Goal: Information Seeking & Learning: Learn about a topic

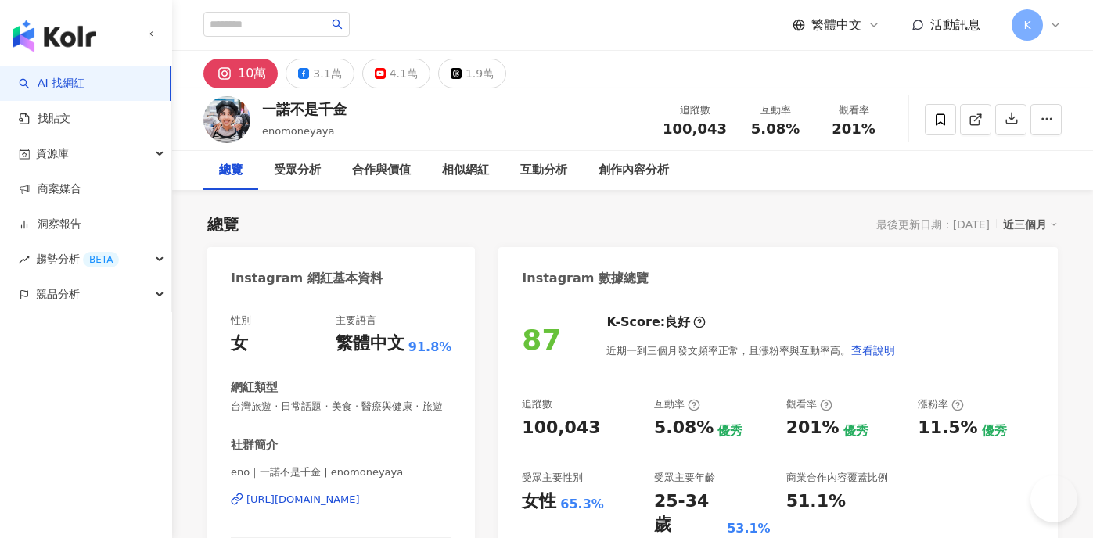
click at [486, 222] on div "總覽 最後更新日期：2025/8/20 近三個月" at bounding box center [632, 225] width 851 height 22
click at [465, 263] on div "Instagram 網紅基本資料" at bounding box center [341, 272] width 268 height 51
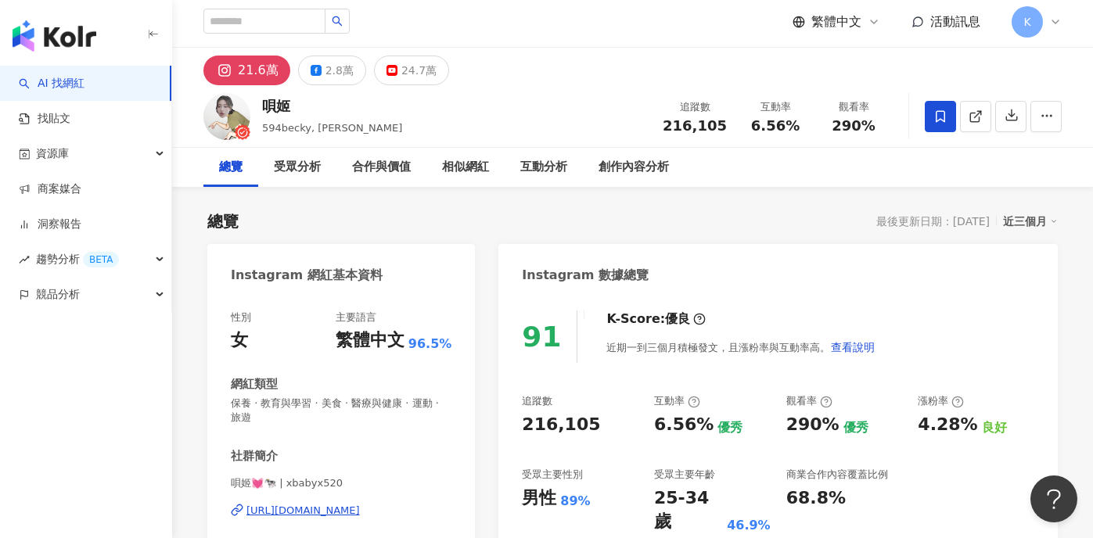
scroll to position [17, 0]
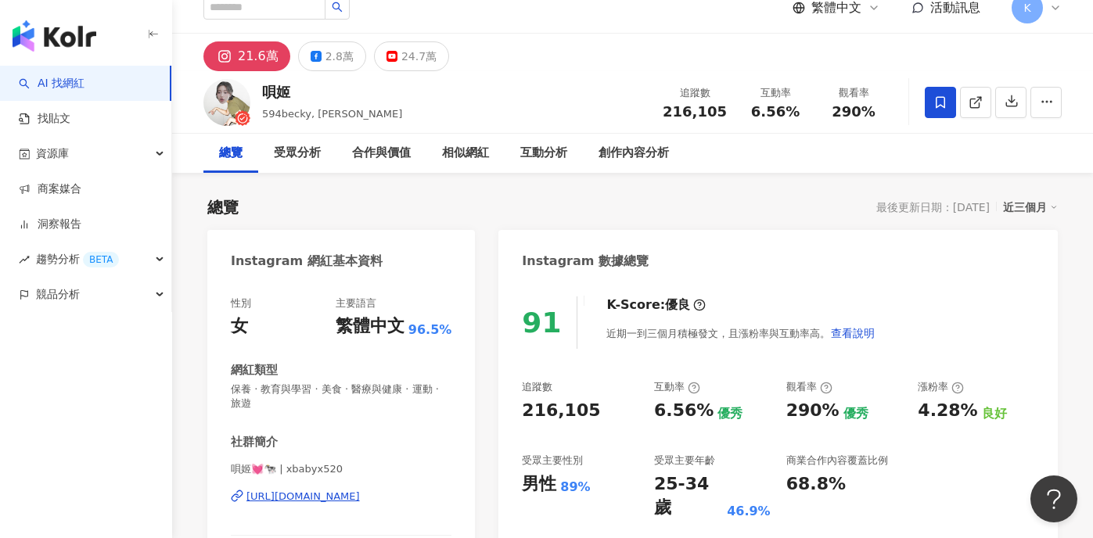
click at [424, 200] on div "總覽 最後更新日期：2025/8/22 近三個月" at bounding box center [632, 207] width 851 height 22
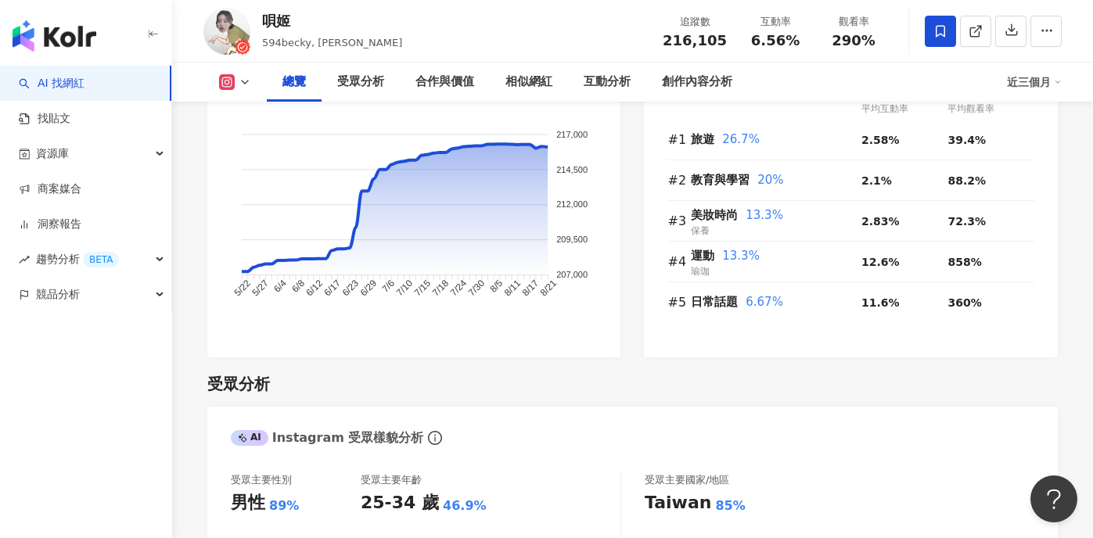
scroll to position [1421, 0]
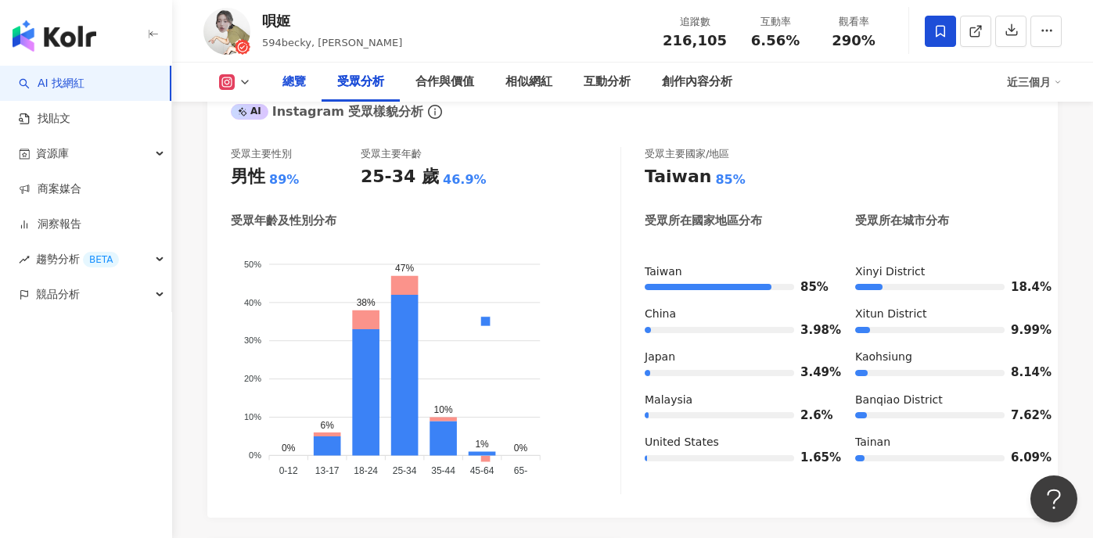
click at [285, 79] on div "總覽" at bounding box center [293, 82] width 23 height 19
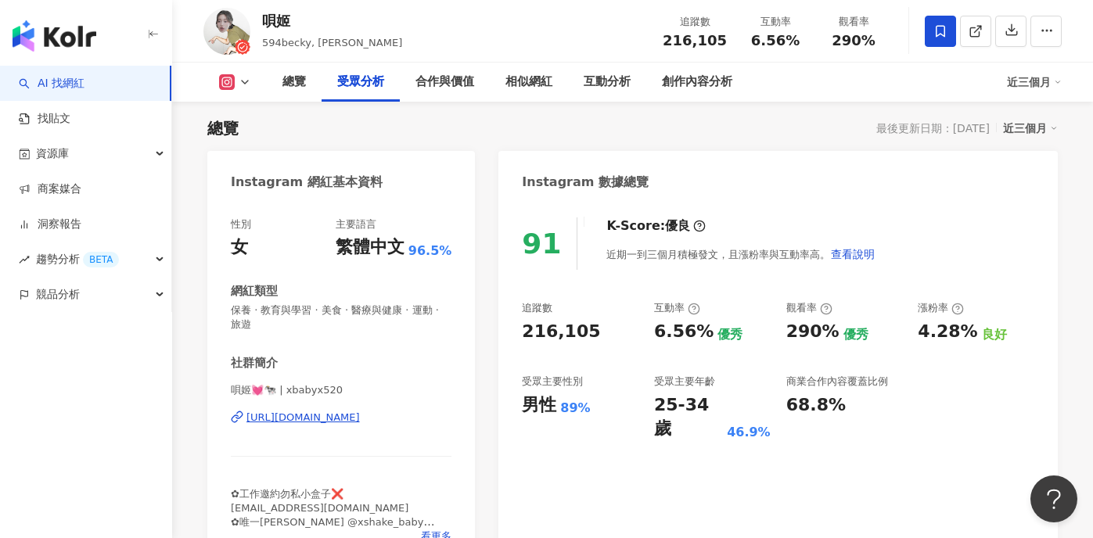
click at [347, 81] on div "受眾分析" at bounding box center [360, 82] width 47 height 19
click at [349, 83] on div "受眾分析" at bounding box center [360, 82] width 47 height 19
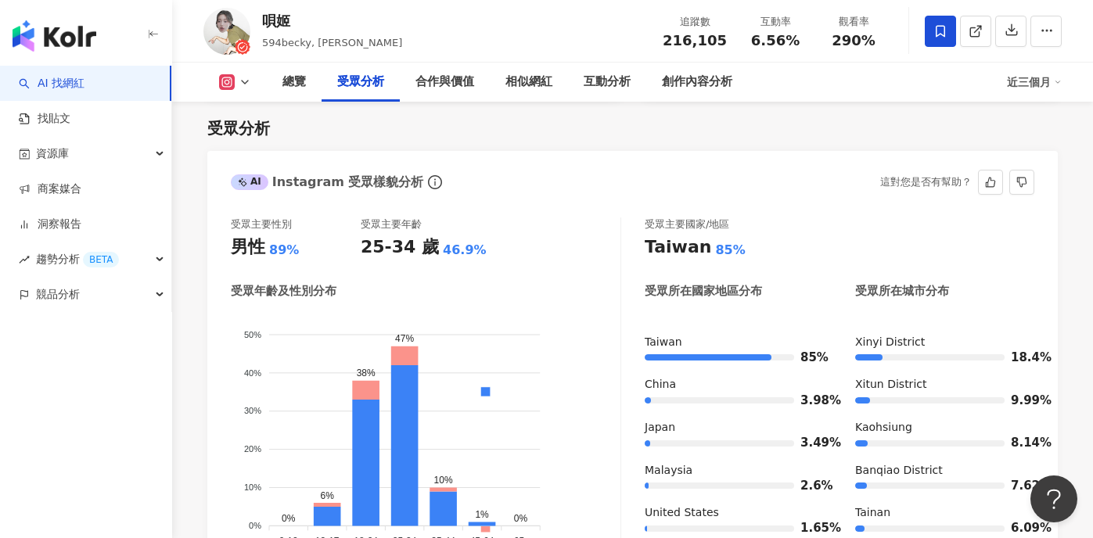
click at [550, 270] on div "受眾主要性別 男性 89% 受眾主要年齡 25-34 歲 46.9% 受眾年齡及性別分布 男性 女性 50% 50% 40% 40% 30% 30% 20% …" at bounding box center [426, 391] width 390 height 347
drag, startPoint x: 487, startPoint y: 250, endPoint x: 334, endPoint y: 251, distance: 153.4
click at [334, 251] on div "受眾主要性別 男性 89% 受眾主要年齡 25-34 歲 46.9%" at bounding box center [426, 239] width 390 height 42
click at [477, 258] on div "25-34 歲 46.9%" at bounding box center [426, 248] width 130 height 24
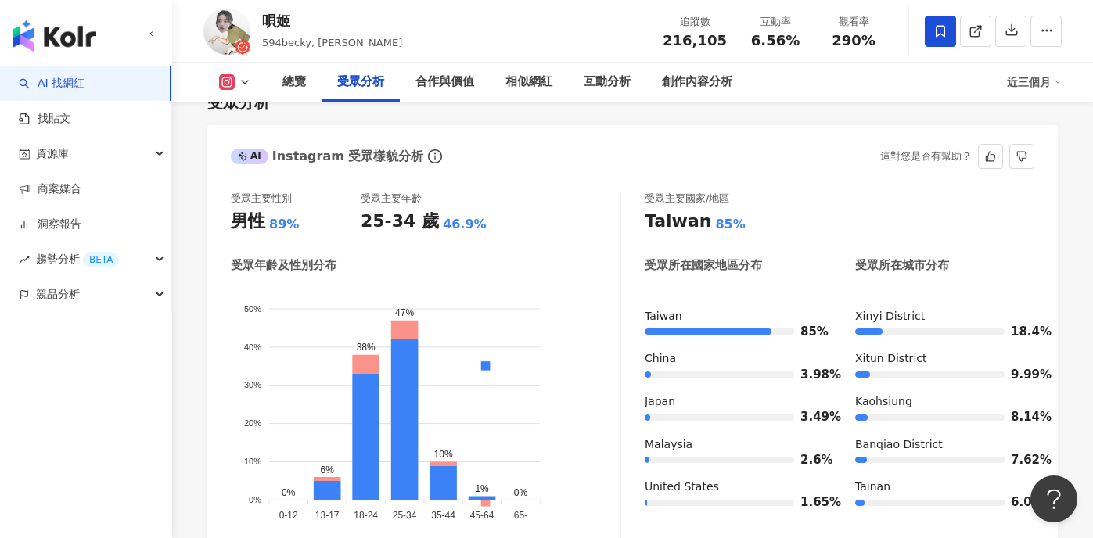
scroll to position [1488, 0]
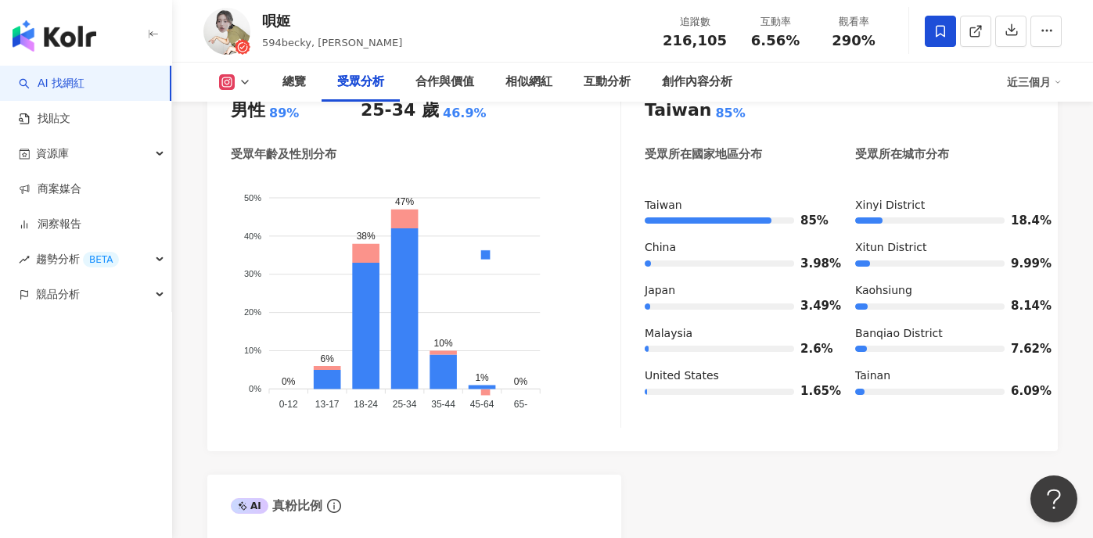
drag, startPoint x: 414, startPoint y: 406, endPoint x: 394, endPoint y: 406, distance: 19.6
click at [394, 406] on tspan "25-34" at bounding box center [405, 404] width 24 height 11
click at [416, 435] on div "受眾主要性別 男性 89% 受眾主要年齡 25-34 歲 46.9% 受眾年齡及性別分布 男性 女性 50% 50% 40% 40% 30% 30% 20% …" at bounding box center [632, 258] width 851 height 387
click at [448, 404] on tspan "35-44" at bounding box center [444, 404] width 24 height 11
click at [588, 461] on div "AI Instagram 受眾樣貌分析 受眾主要性別 男性 89% 受眾主要年齡 25-34 歲 46.9% 受眾年齡及性別分布 男性 女性 50% 50% …" at bounding box center [632, 368] width 851 height 708
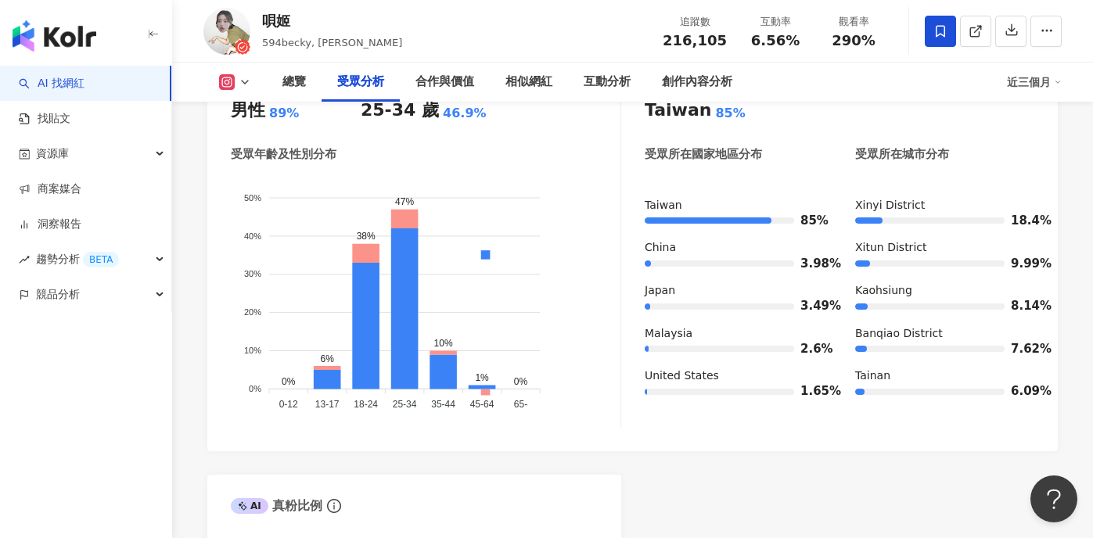
click at [654, 471] on div "AI Instagram 受眾樣貌分析 受眾主要性別 男性 89% 受眾主要年齡 25-34 歲 46.9% 受眾年齡及性別分布 男性 女性 50% 50% …" at bounding box center [632, 368] width 851 height 708
click at [628, 473] on div "AI Instagram 受眾樣貌分析 受眾主要性別 男性 89% 受眾主要年齡 25-34 歲 46.9% 受眾年齡及性別分布 男性 女性 50% 50% …" at bounding box center [632, 368] width 851 height 708
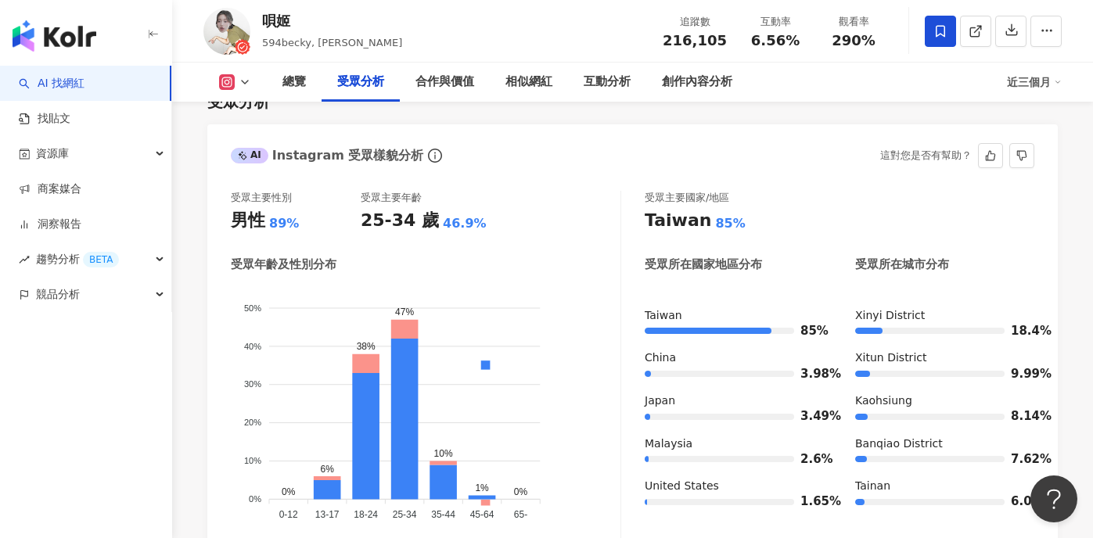
scroll to position [1229, 0]
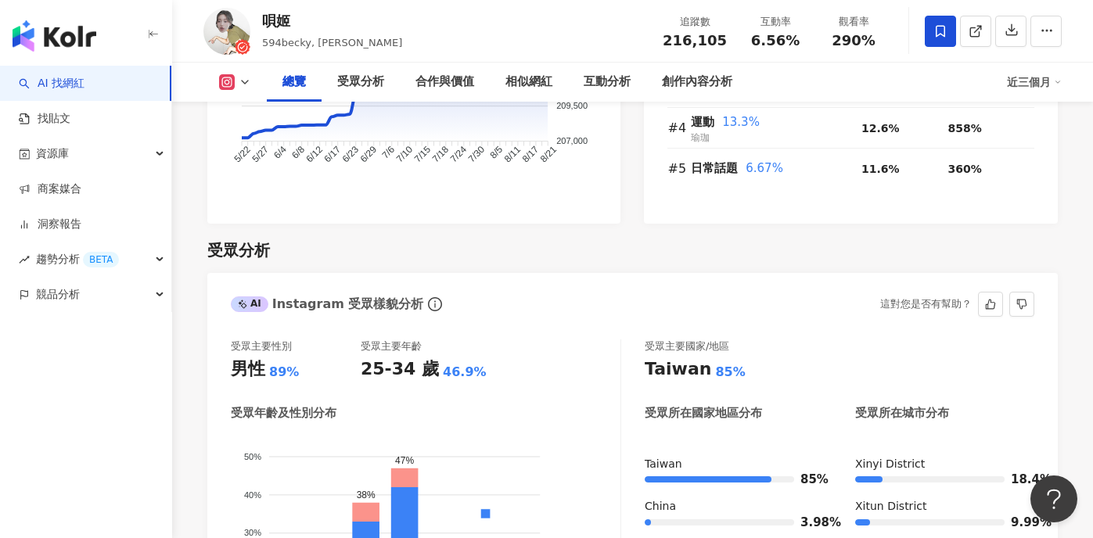
click at [595, 355] on div "受眾主要性別 男性 89% 受眾主要年齡 25-34 歲 46.9%" at bounding box center [426, 361] width 390 height 42
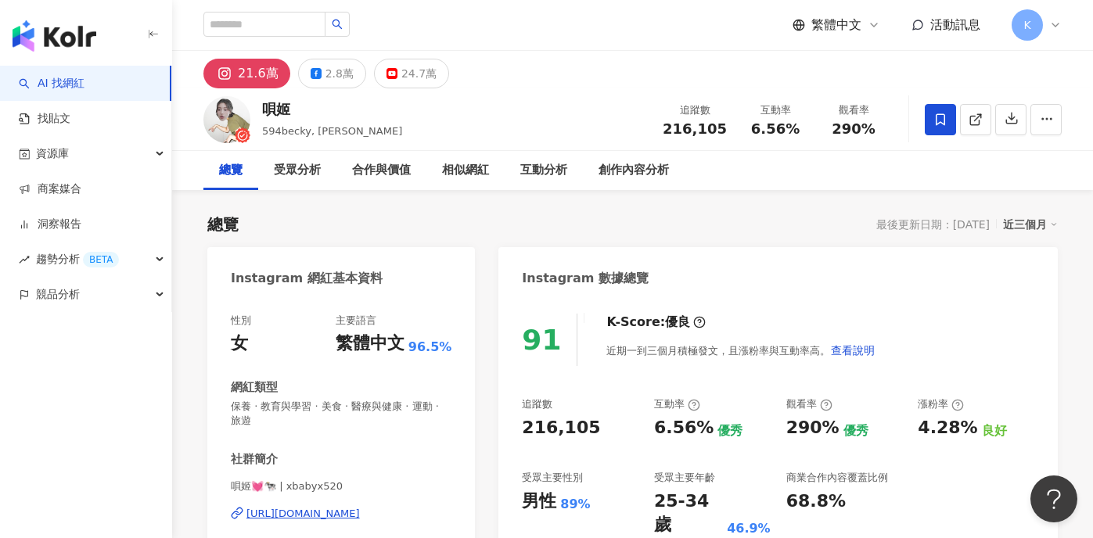
click at [616, 97] on div "唄姬 594becky, 雪瑞晃 追蹤數 216,105 互動率 6.56% 觀看率 290%" at bounding box center [632, 119] width 921 height 62
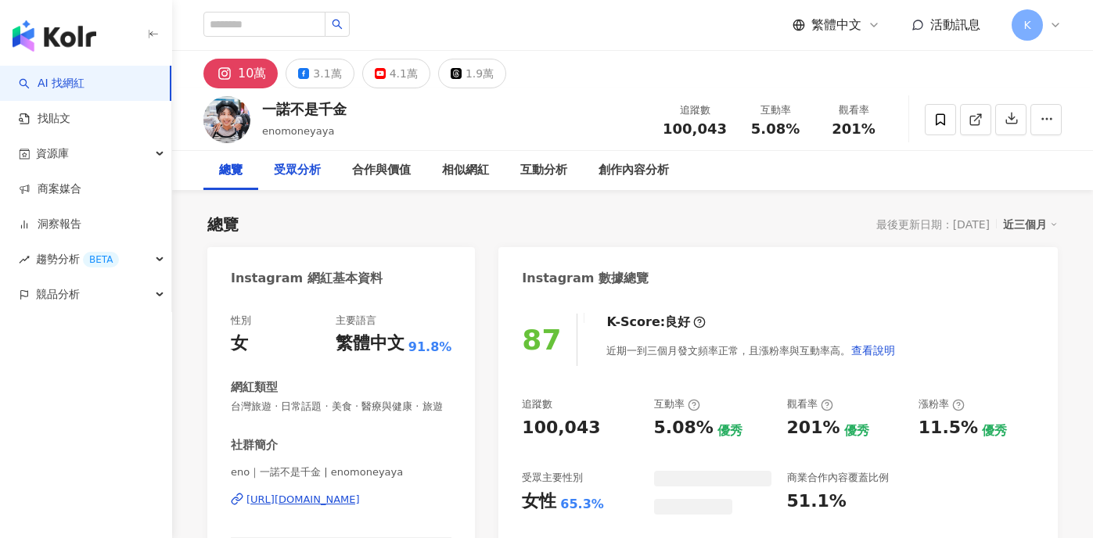
click at [295, 169] on div "受眾分析" at bounding box center [297, 170] width 47 height 19
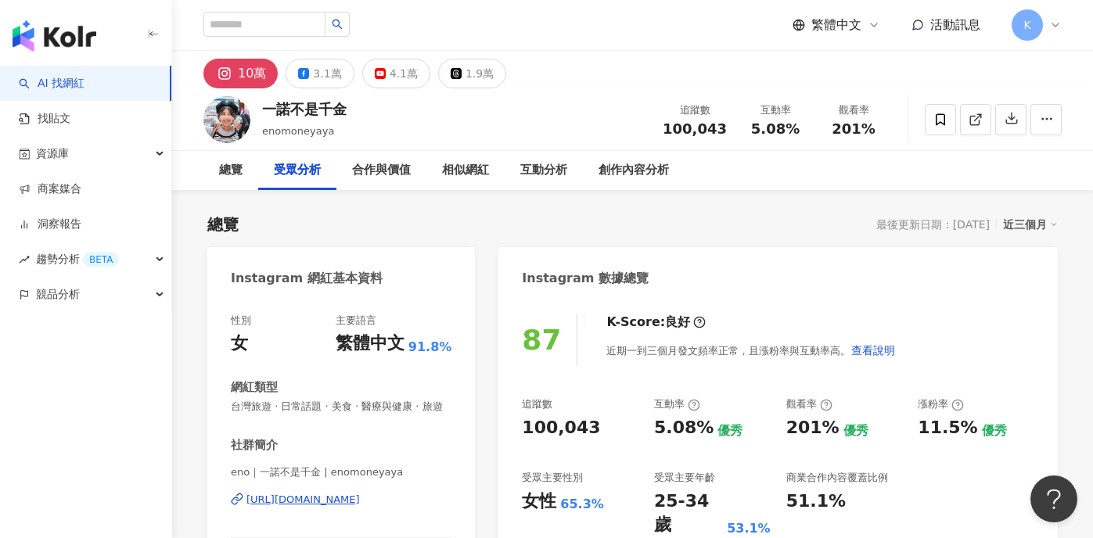
scroll to position [1322, 0]
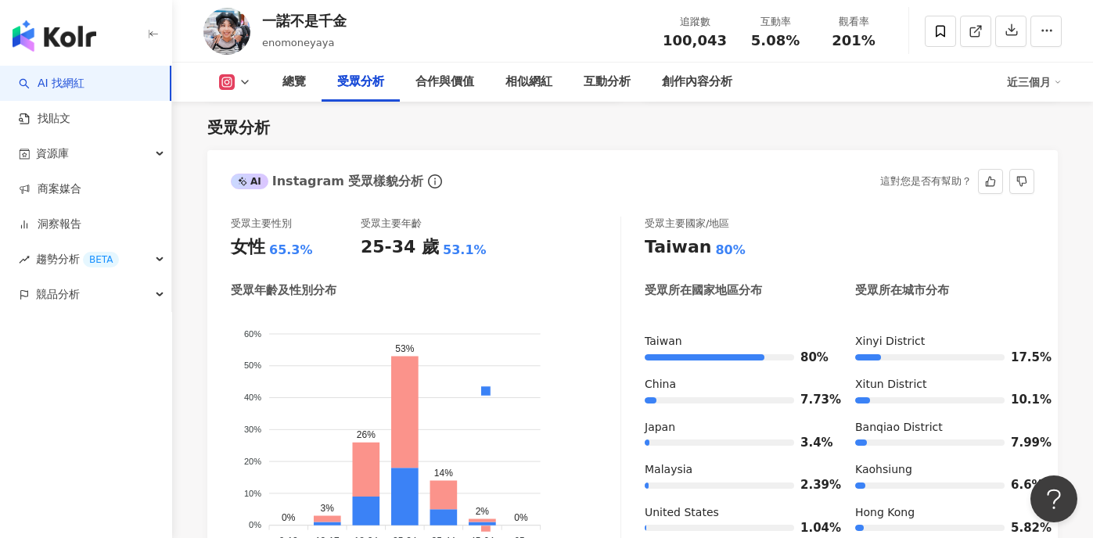
click at [657, 225] on div "受眾主要國家/地區" at bounding box center [687, 224] width 85 height 14
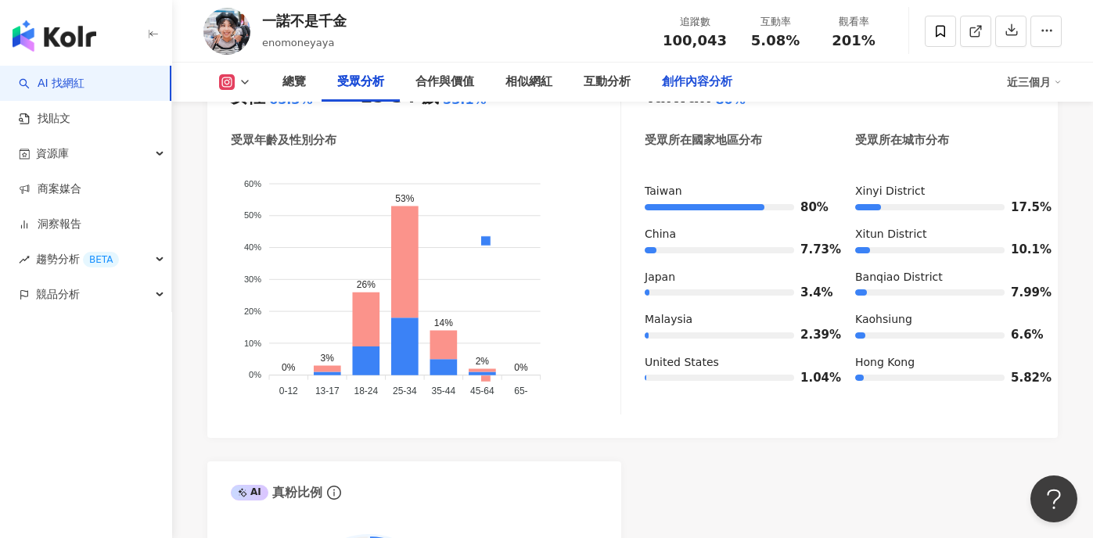
click at [694, 85] on div "創作內容分析" at bounding box center [697, 82] width 70 height 19
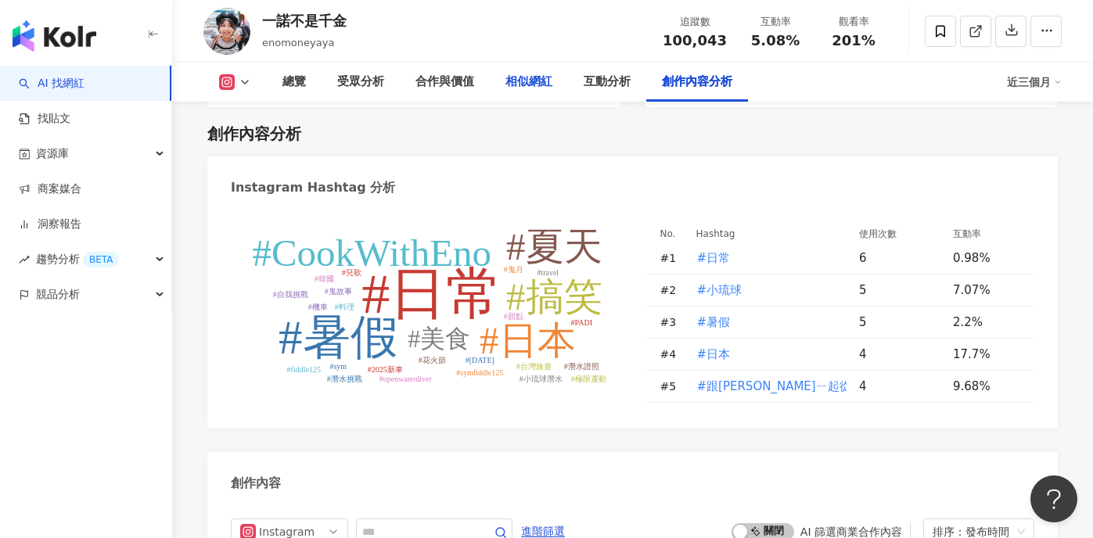
click at [522, 88] on div "相似網紅" at bounding box center [528, 82] width 47 height 19
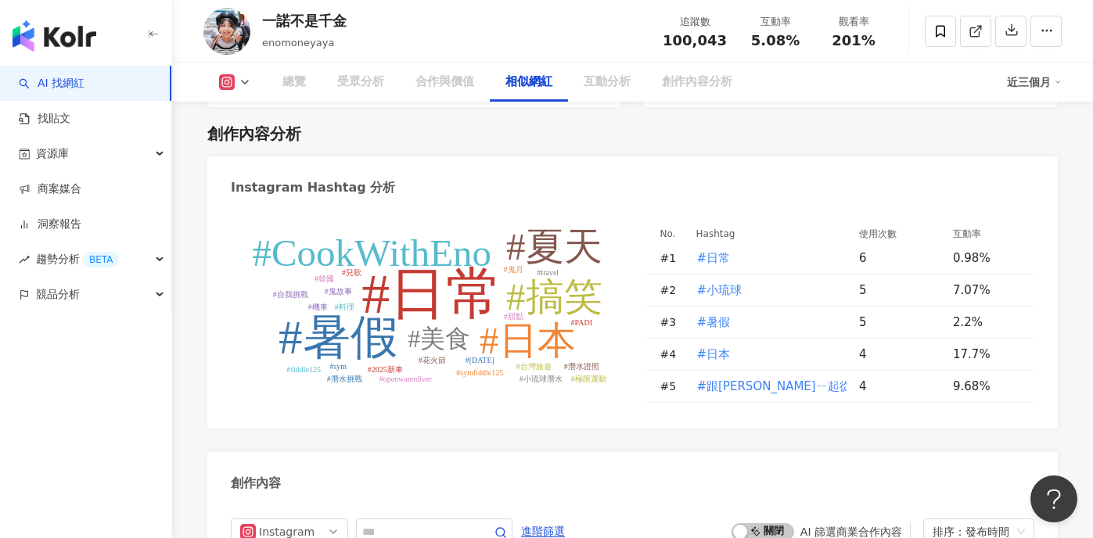
scroll to position [2524, 0]
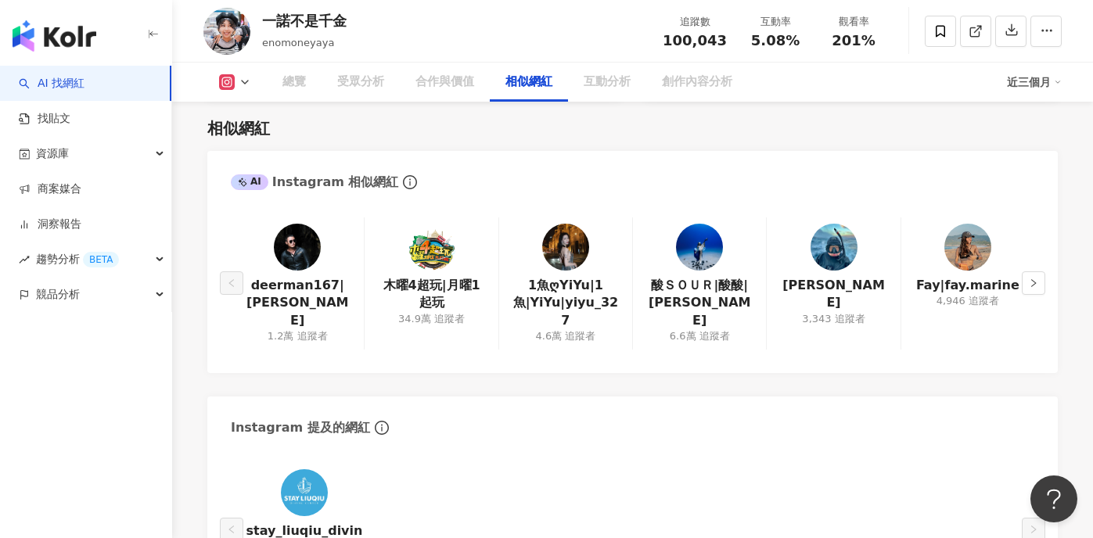
click at [550, 149] on div "相似網紅 AI Instagram 相似網紅 deerman167|IAN 1.2萬 追蹤者 木曜4超玩|月曜1起玩 34.9萬 追蹤者 1魚ღYiYu|1魚…" at bounding box center [632, 361] width 851 height 519
click at [689, 160] on div "AI Instagram 相似網紅" at bounding box center [632, 176] width 851 height 51
click at [735, 148] on div "相似網紅 AI Instagram 相似網紅 deerman167|IAN 1.2萬 追蹤者 木曜4超玩|月曜1起玩 34.9萬 追蹤者 1魚ღYiYu|1魚…" at bounding box center [632, 361] width 851 height 519
click at [1025, 279] on button "button" at bounding box center [1033, 283] width 23 height 23
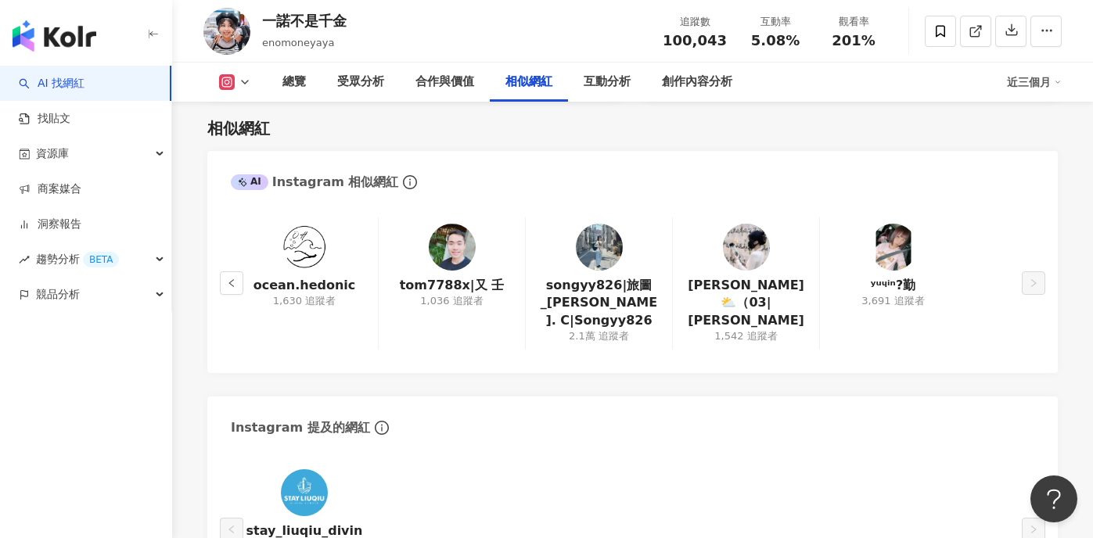
click at [743, 390] on div "AI Instagram 相似網紅 ocean.hedonic 1,630 追蹤者 tom7788x|又 壬 1,036 追蹤者 songyy826|旅圖_A…" at bounding box center [632, 385] width 851 height 469
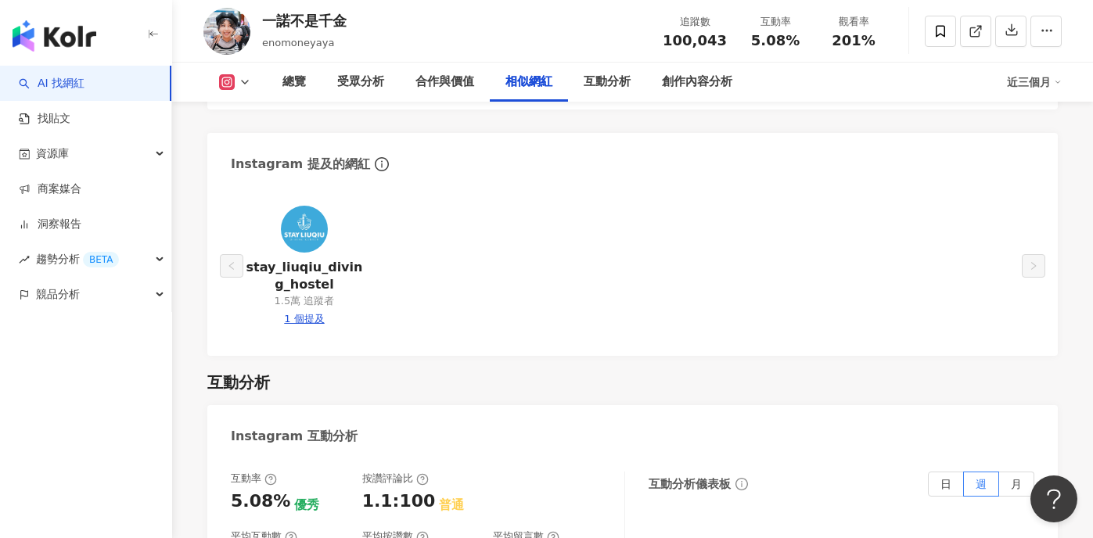
scroll to position [3066, 0]
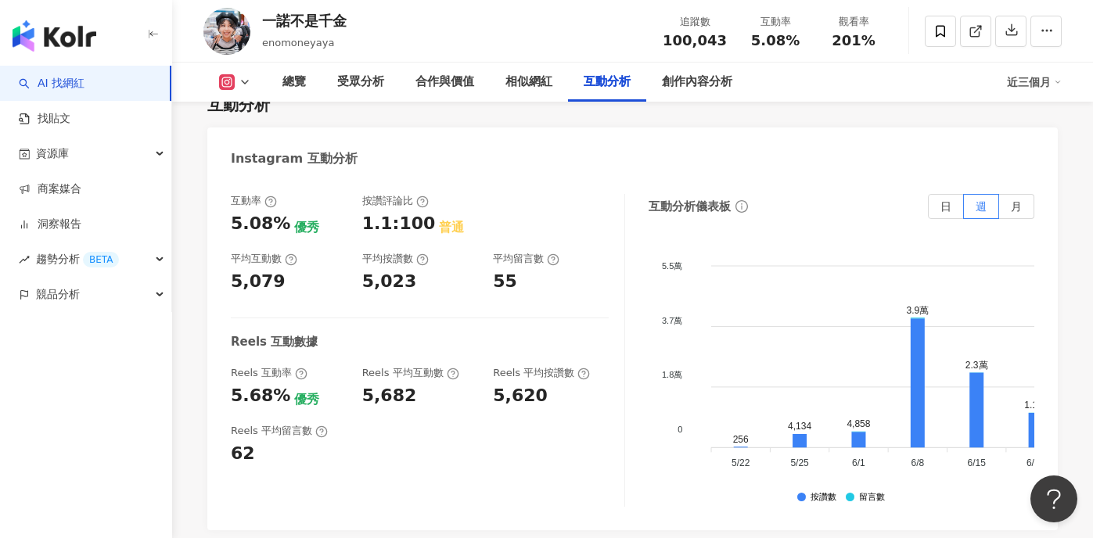
click at [447, 472] on div "互動率 5.08% 優秀 按讚評論比 1.1:100 普通 平均互動數 5,079 平均按讚數 5,023 平均留言數 55 Reels 互動數據 Reels…" at bounding box center [428, 350] width 394 height 313
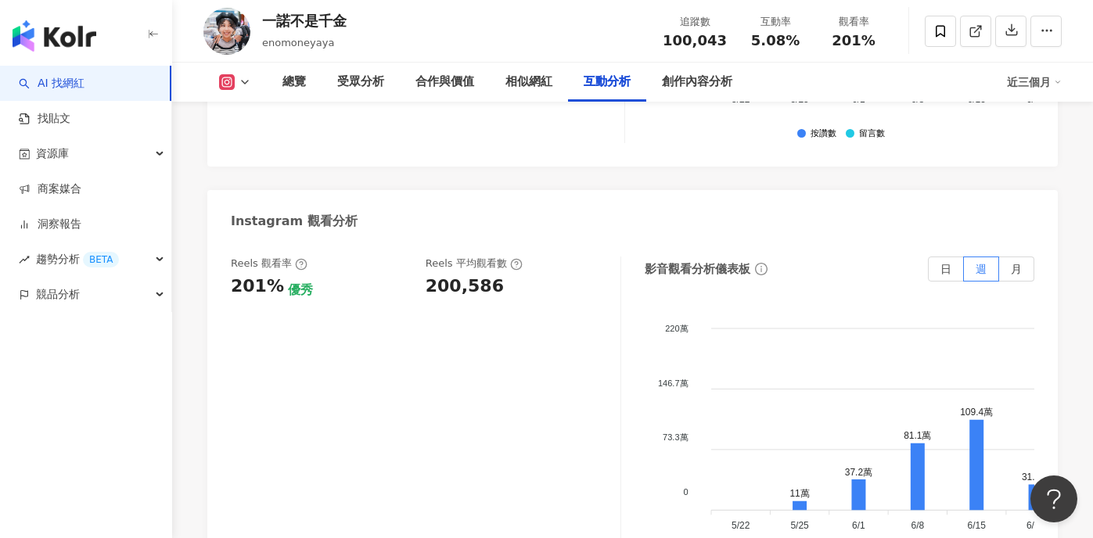
scroll to position [3513, 0]
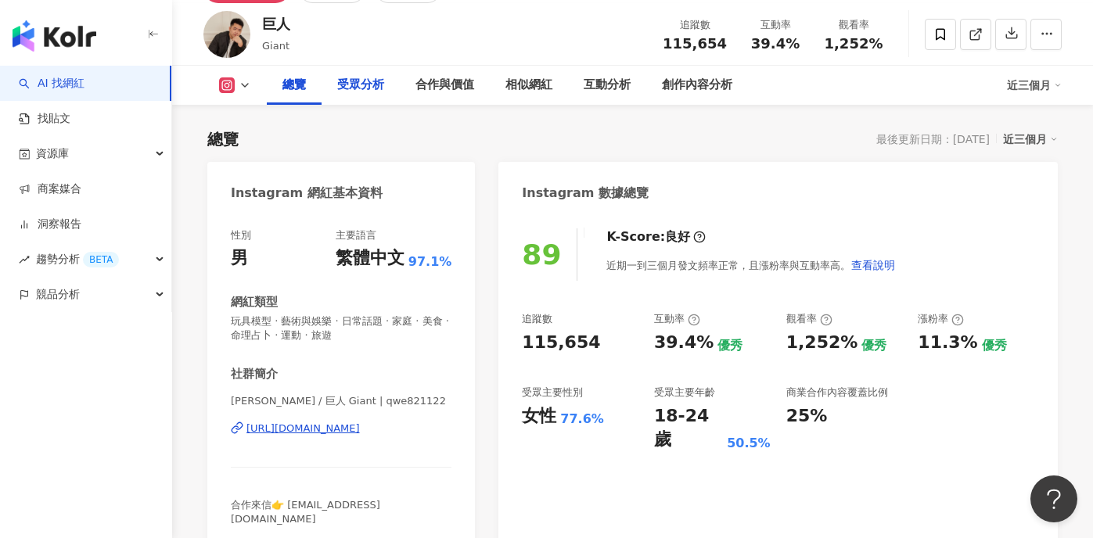
click at [345, 74] on div "受眾分析" at bounding box center [361, 85] width 78 height 39
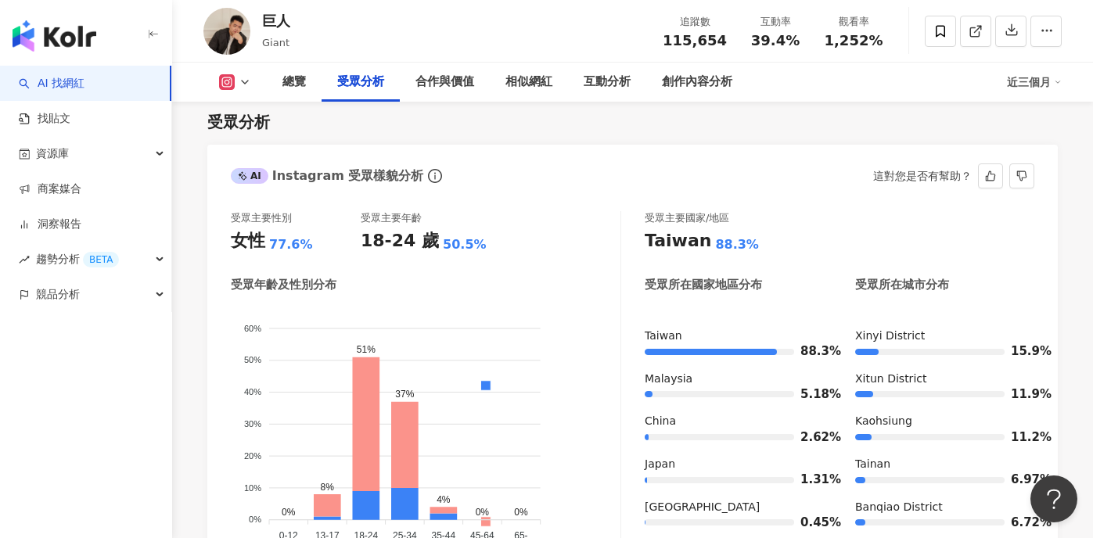
scroll to position [1367, 0]
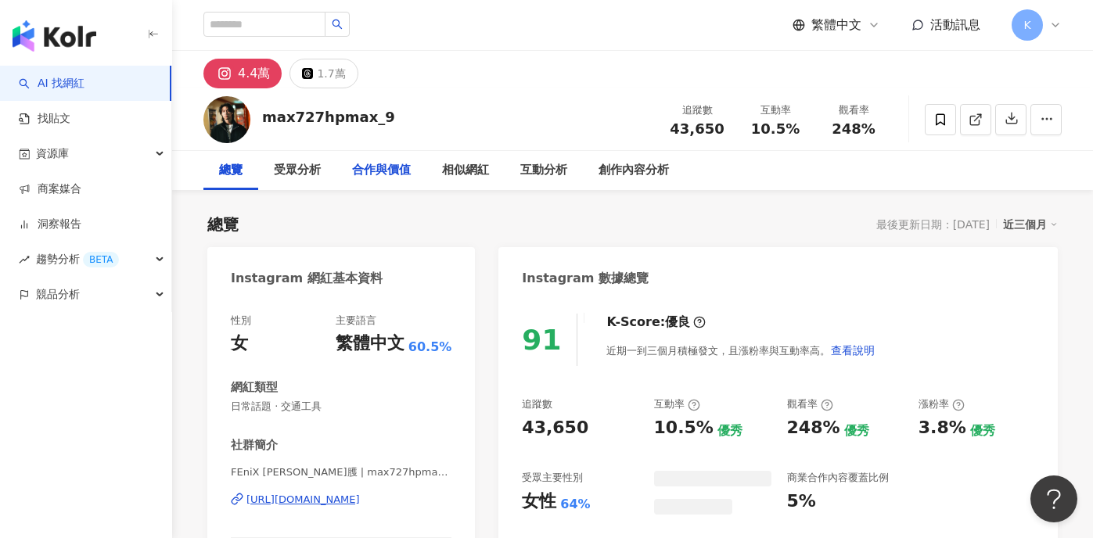
click at [293, 170] on div "受眾分析" at bounding box center [297, 170] width 47 height 19
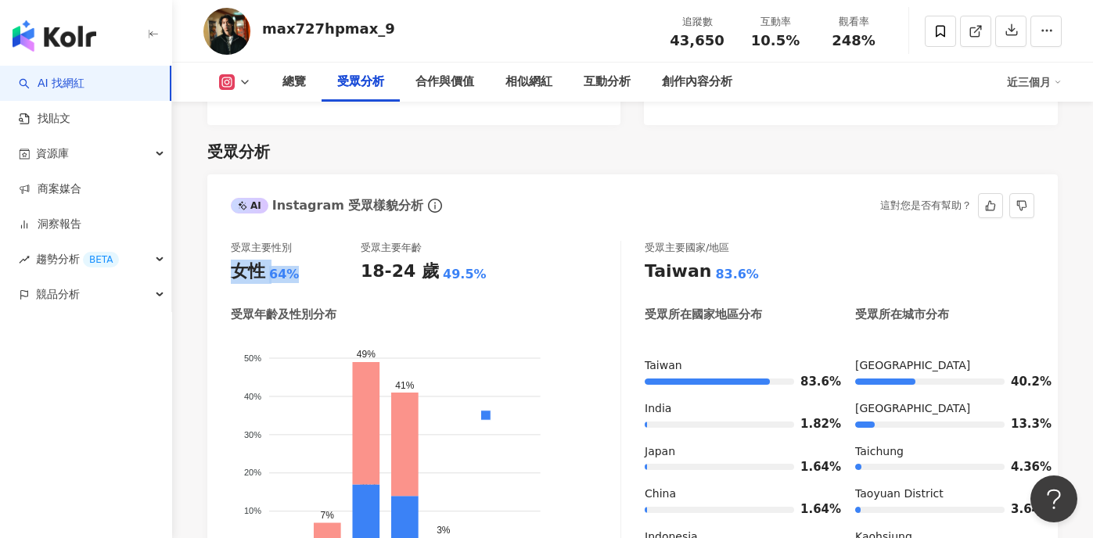
drag, startPoint x: 304, startPoint y: 246, endPoint x: 221, endPoint y: 247, distance: 83.7
click at [221, 247] on div "受眾主要性別 女性 64% 受眾主要年齡 18-24 歲 49.5% 受眾年齡及性別分布 男性 女性 50% 50% 40% 40% 30% 30% 20% …" at bounding box center [632, 418] width 851 height 387
copy div "女性 64%"
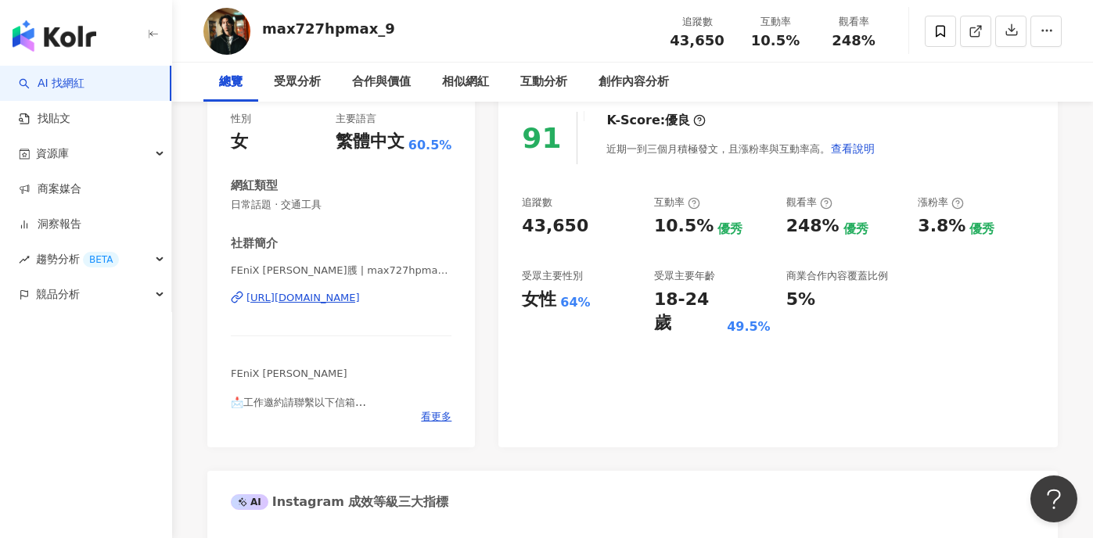
scroll to position [238, 0]
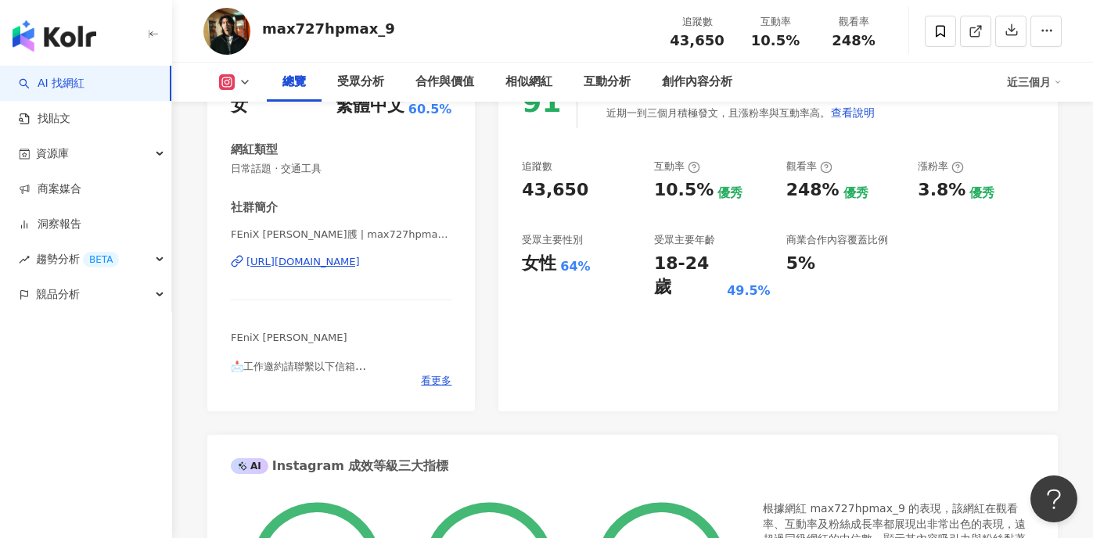
click at [360, 263] on div "https://www.instagram.com/max727hpmax_9/" at bounding box center [302, 262] width 113 height 14
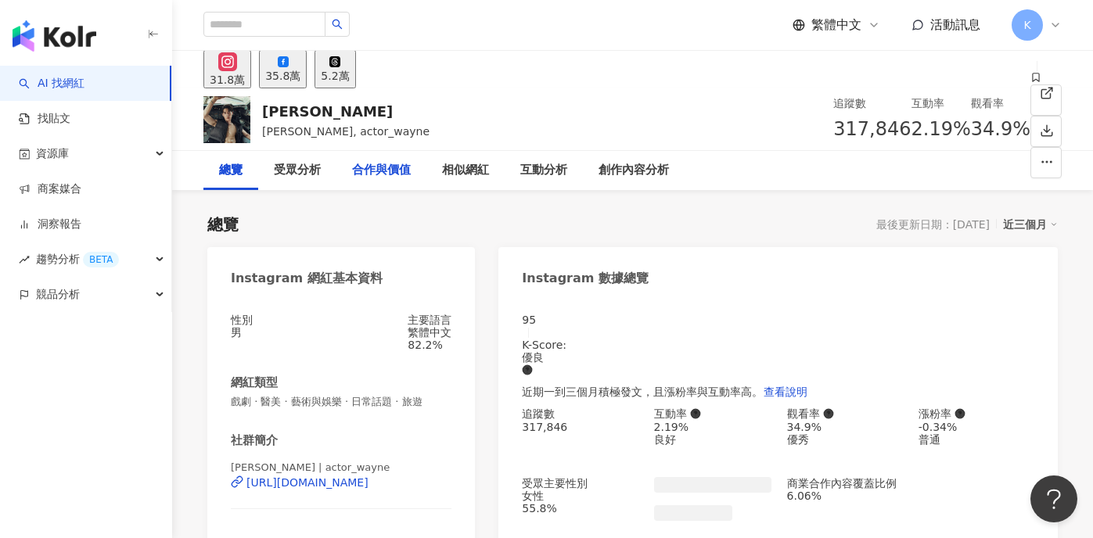
click at [300, 162] on div "受眾分析" at bounding box center [297, 170] width 47 height 19
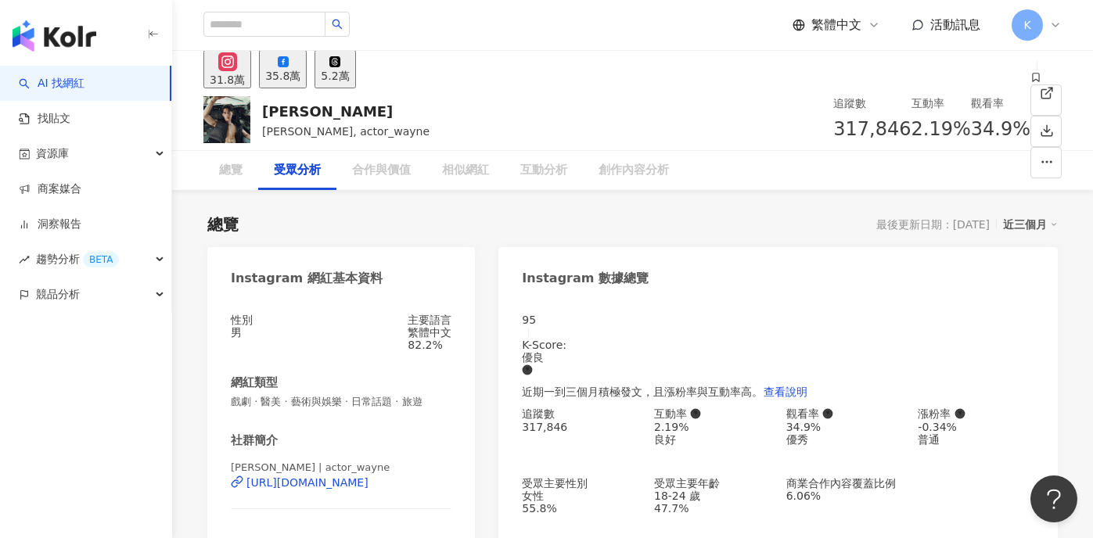
click at [293, 172] on div "受眾分析" at bounding box center [297, 170] width 47 height 19
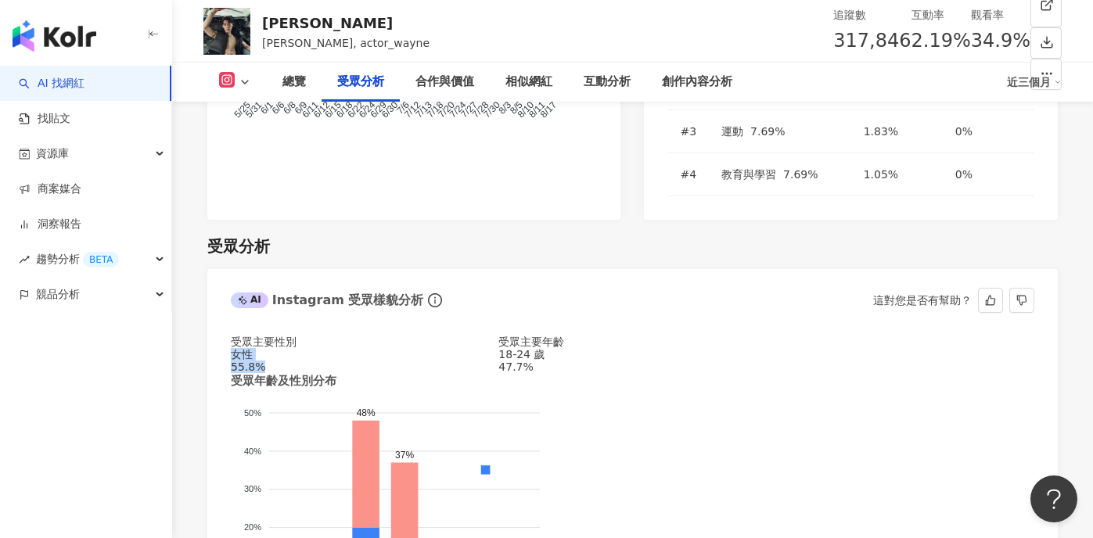
drag, startPoint x: 322, startPoint y: 252, endPoint x: 233, endPoint y: 247, distance: 89.3
click at [233, 348] on div "女性 55.8%" at bounding box center [365, 360] width 268 height 25
copy div "女性 55.8%"
